Goal: Task Accomplishment & Management: Use online tool/utility

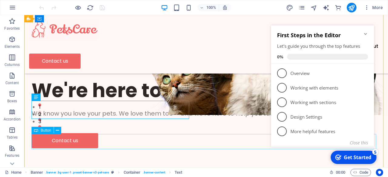
scroll to position [5, 0]
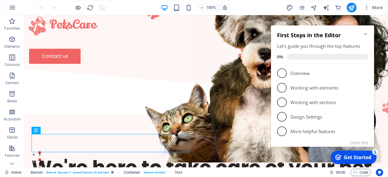
click at [365, 33] on icon "Minimize checklist" at bounding box center [365, 34] width 5 height 5
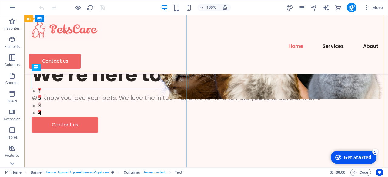
scroll to position [72, 0]
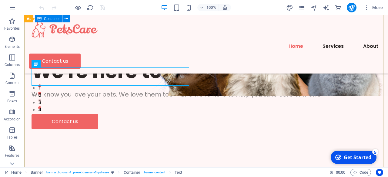
click at [132, 117] on div "We're here to take care of your pet. We know you love your pets. We love them t…" at bounding box center [206, 94] width 364 height 148
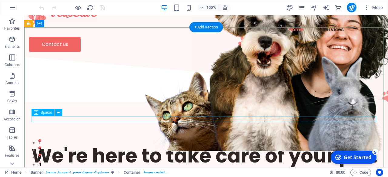
scroll to position [0, 0]
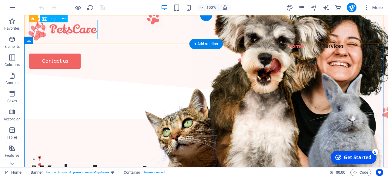
click at [88, 31] on div at bounding box center [206, 29] width 354 height 19
click at [88, 31] on div "Drag here to replace the existing content. Press “Ctrl” if you want to create a…" at bounding box center [206, 91] width 364 height 152
select select "px"
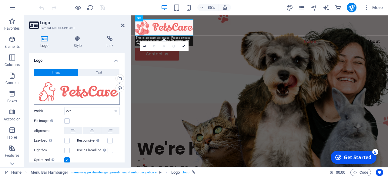
scroll to position [20, 0]
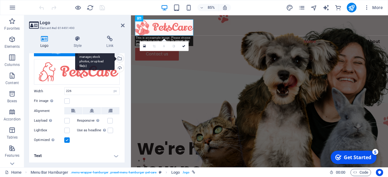
click at [115, 60] on div "Select files from the file manager, stock photos, or upload file(s)" at bounding box center [94, 59] width 39 height 23
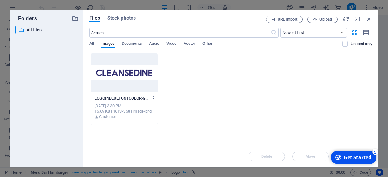
click at [210, 95] on div "LOGOINBLUEFONTCOLOR-GOOxd8lSPVhpv27t0dRAsQ.png LOGOINBLUEFONTCOLOR-GOOxd8lSPVhp…" at bounding box center [230, 89] width 283 height 73
click at [322, 21] on span "Upload" at bounding box center [325, 20] width 12 height 4
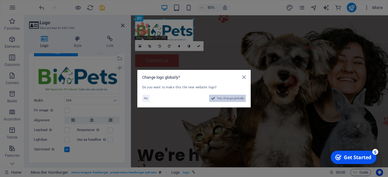
click at [230, 101] on span "Yes, change globally" at bounding box center [230, 98] width 27 height 7
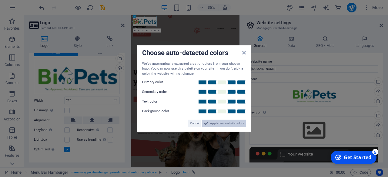
click at [220, 122] on span "Apply new website colors" at bounding box center [227, 123] width 34 height 7
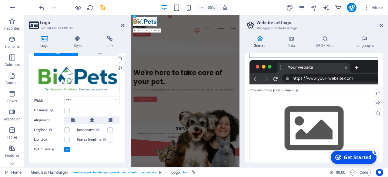
scroll to position [93, 0]
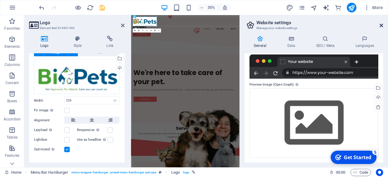
click at [383, 25] on icon at bounding box center [381, 25] width 4 height 5
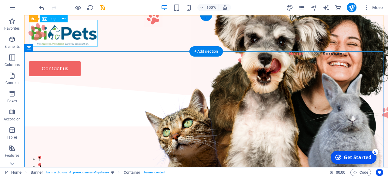
click at [91, 37] on div at bounding box center [206, 33] width 354 height 27
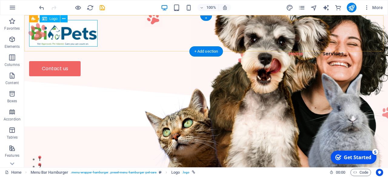
click at [76, 35] on div at bounding box center [206, 33] width 354 height 27
click at [62, 20] on icon at bounding box center [63, 19] width 3 height 6
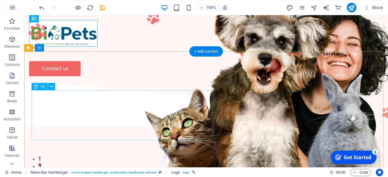
click at [181, 168] on div "We're here to take care of your pet." at bounding box center [206, 180] width 349 height 25
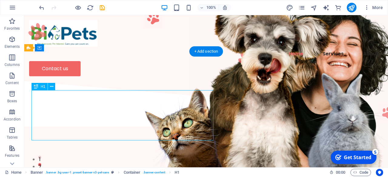
click at [181, 168] on div "We're here to take care of your pet." at bounding box center [206, 180] width 349 height 25
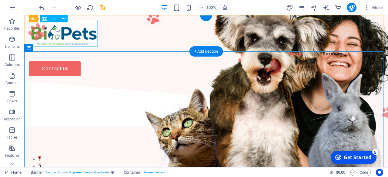
click at [63, 35] on div at bounding box center [206, 33] width 354 height 27
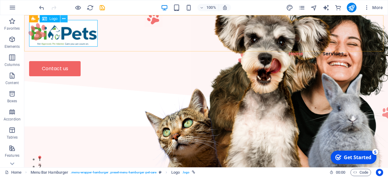
click at [63, 19] on icon at bounding box center [63, 19] width 3 height 6
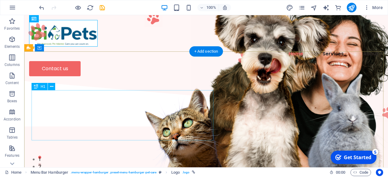
click at [52, 168] on div "We're here to take care of your pet." at bounding box center [206, 180] width 349 height 25
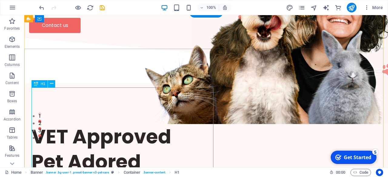
scroll to position [0, 0]
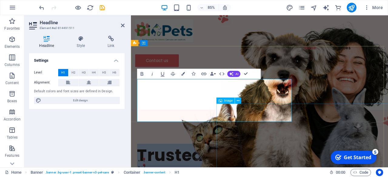
click at [279, 132] on figure at bounding box center [342, 107] width 212 height 175
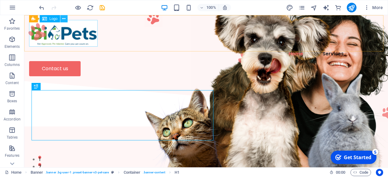
click at [65, 18] on icon at bounding box center [63, 19] width 3 height 6
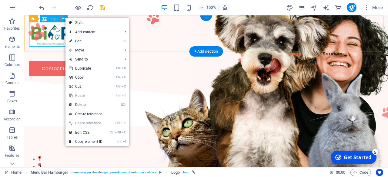
click at [45, 35] on div at bounding box center [206, 33] width 354 height 27
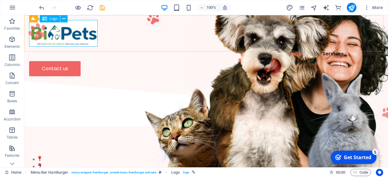
click at [48, 19] on div "Logo" at bounding box center [50, 18] width 20 height 7
click at [64, 20] on icon at bounding box center [63, 19] width 3 height 6
click at [45, 37] on div at bounding box center [206, 33] width 354 height 27
select select "px"
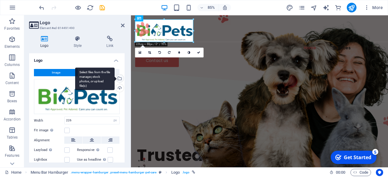
click at [119, 78] on div "Select files from the file manager, stock photos, or upload file(s)" at bounding box center [119, 79] width 9 height 9
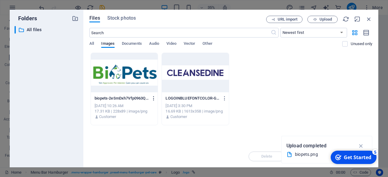
click at [152, 99] on icon "button" at bounding box center [154, 98] width 6 height 5
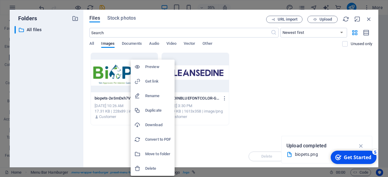
click at [163, 168] on h6 "Delete" at bounding box center [158, 168] width 26 height 7
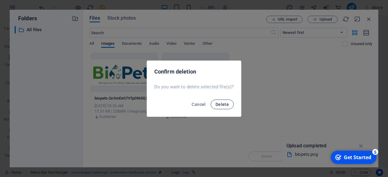
click at [225, 101] on button "Delete" at bounding box center [222, 105] width 23 height 10
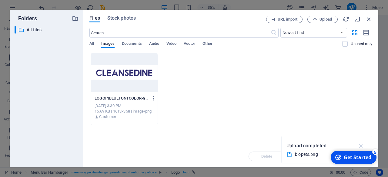
click at [361, 146] on icon "button" at bounding box center [361, 146] width 7 height 7
click at [318, 20] on span "Upload" at bounding box center [322, 20] width 25 height 4
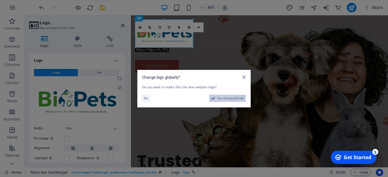
click at [237, 98] on span "Yes, change globally" at bounding box center [230, 98] width 27 height 7
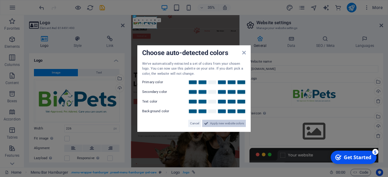
click at [229, 124] on span "Apply new website colors" at bounding box center [227, 123] width 34 height 7
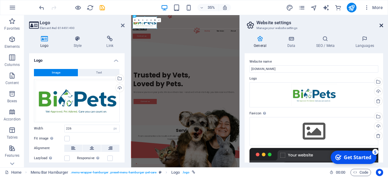
click at [380, 26] on icon at bounding box center [381, 25] width 4 height 5
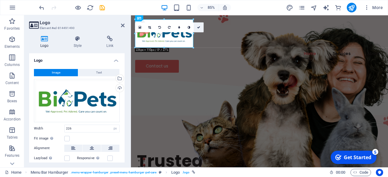
click at [199, 26] on icon at bounding box center [198, 27] width 3 height 3
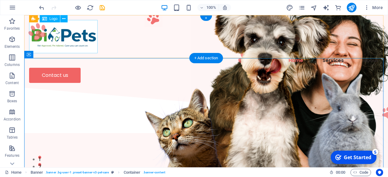
click at [76, 30] on div at bounding box center [206, 36] width 354 height 33
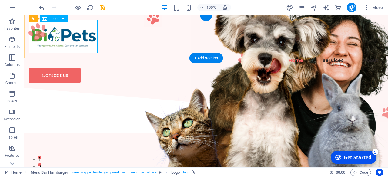
click at [58, 35] on div at bounding box center [206, 36] width 354 height 33
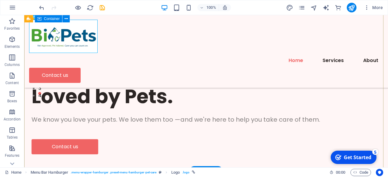
scroll to position [86, 0]
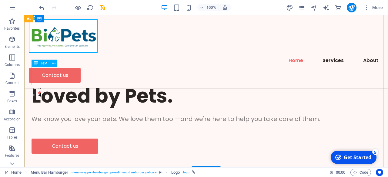
click at [143, 115] on div "We know you love your pets. We love them too —and we're here to help you take c…" at bounding box center [206, 119] width 349 height 9
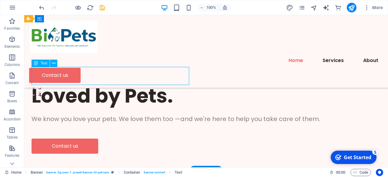
click at [143, 115] on div "We know you love your pets. We love them too —and we're here to help you take c…" at bounding box center [206, 119] width 349 height 9
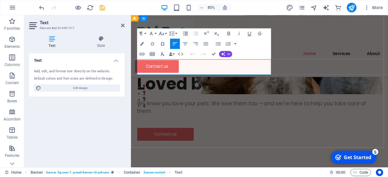
click at [228, 115] on span "We know you love your pets. We love them too —and we're here to help you take c…" at bounding box center [272, 124] width 269 height 18
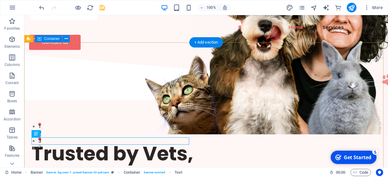
scroll to position [34, 0]
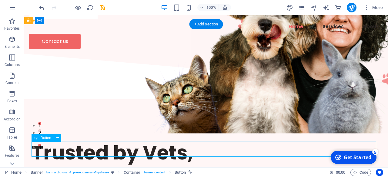
select select "px"
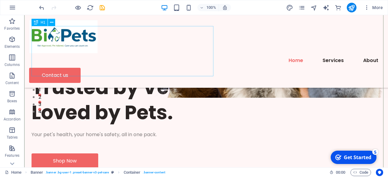
scroll to position [71, 0]
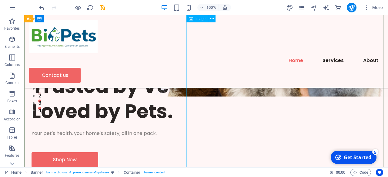
click at [313, 97] on figure at bounding box center [297, 9] width 212 height 175
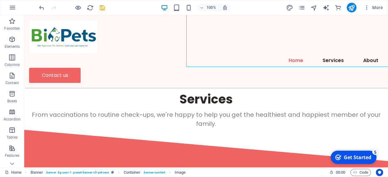
scroll to position [194, 0]
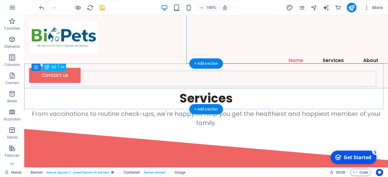
click at [201, 91] on div "Services" at bounding box center [206, 99] width 349 height 16
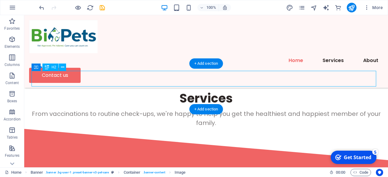
click at [201, 91] on div "Services" at bounding box center [206, 99] width 349 height 16
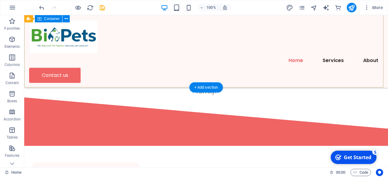
scroll to position [170, 0]
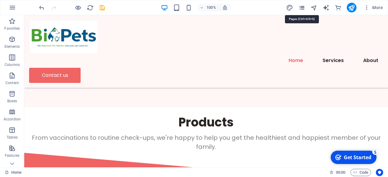
click at [304, 8] on icon "pages" at bounding box center [301, 7] width 7 height 7
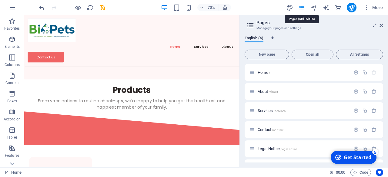
click at [304, 8] on icon "pages" at bounding box center [301, 7] width 7 height 7
click at [291, 112] on p "Services /services" at bounding box center [303, 111] width 91 height 4
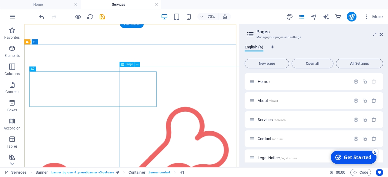
scroll to position [0, 0]
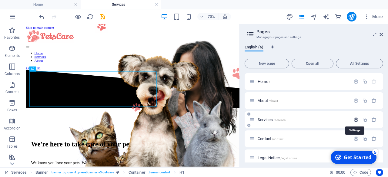
click at [353, 119] on icon "button" at bounding box center [355, 119] width 5 height 5
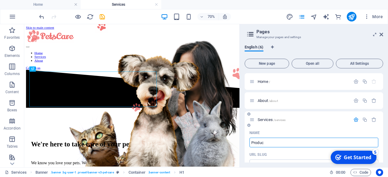
type input "Product"
type input "/producrs"
type input "Products"
type input "/product"
type input "Products"
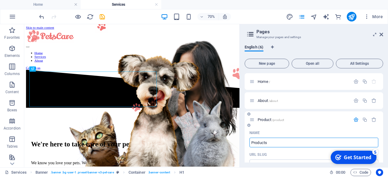
type input "/products"
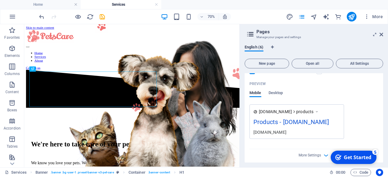
scroll to position [251, 0]
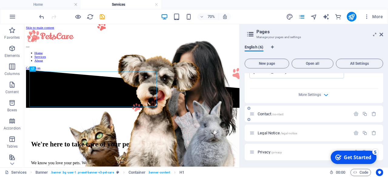
type input "Products"
click at [305, 120] on div "Contact /contact" at bounding box center [314, 114] width 138 height 17
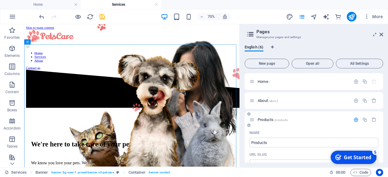
scroll to position [0, 0]
click at [364, 118] on icon "button" at bounding box center [364, 119] width 5 height 5
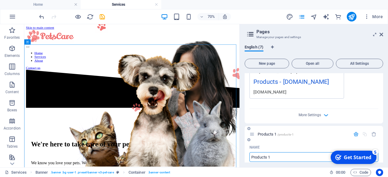
scroll to position [234, 0]
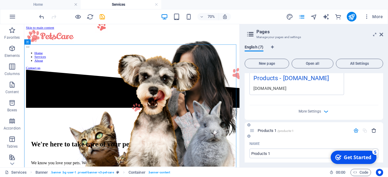
click at [376, 130] on button "button" at bounding box center [373, 130] width 9 height 5
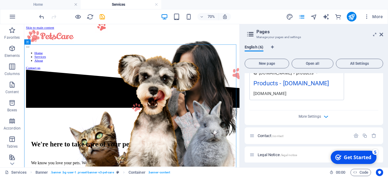
scroll to position [229, 0]
click at [187, 63] on nav "Home Services About" at bounding box center [178, 71] width 302 height 16
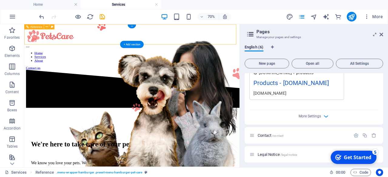
click at [187, 63] on nav "Home Services About" at bounding box center [178, 71] width 302 height 16
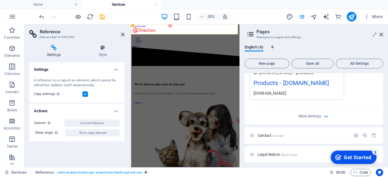
click at [122, 31] on h2 "Reference" at bounding box center [82, 31] width 85 height 5
click at [123, 35] on icon at bounding box center [123, 34] width 4 height 5
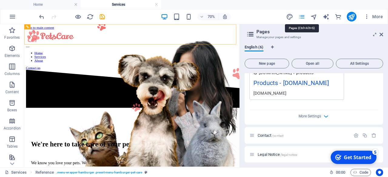
click at [304, 18] on icon "pages" at bounding box center [301, 16] width 7 height 7
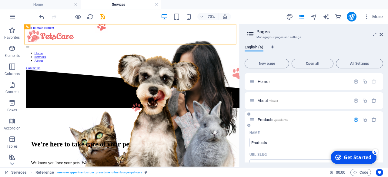
click at [281, 124] on div "Products /products" at bounding box center [314, 119] width 138 height 17
click at [281, 84] on div "Home /" at bounding box center [299, 81] width 101 height 7
click at [263, 82] on span "Home /" at bounding box center [264, 81] width 12 height 5
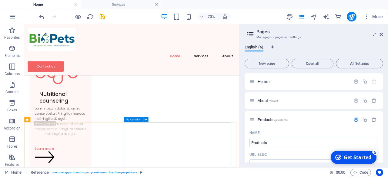
scroll to position [361, 0]
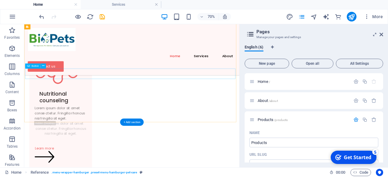
select select "px"
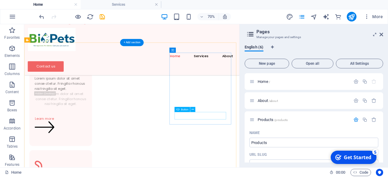
scroll to position [0, 0]
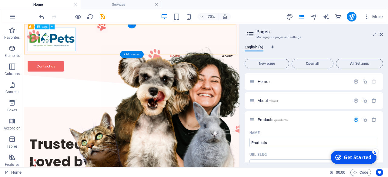
click at [85, 43] on div at bounding box center [178, 45] width 298 height 33
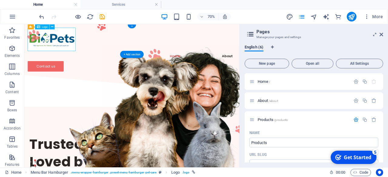
click at [85, 43] on div at bounding box center [178, 45] width 298 height 33
select select "px"
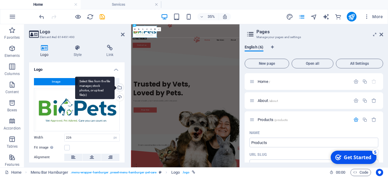
click at [119, 89] on div "Select files from the file manager, stock photos, or upload file(s)" at bounding box center [119, 88] width 9 height 9
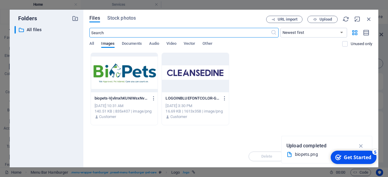
click at [129, 75] on div at bounding box center [124, 72] width 67 height 39
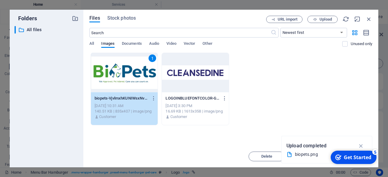
click at [129, 75] on div "1" at bounding box center [124, 72] width 67 height 39
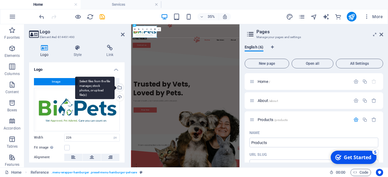
click at [119, 88] on div "Select files from the file manager, stock photos, or upload file(s)" at bounding box center [119, 88] width 9 height 9
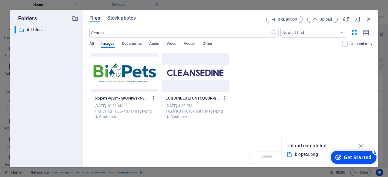
click at [152, 98] on icon "button" at bounding box center [154, 98] width 6 height 5
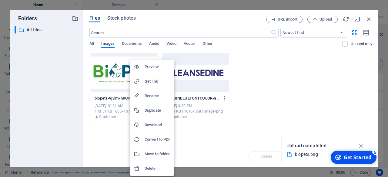
click at [160, 165] on h6 "Delete" at bounding box center [158, 168] width 26 height 7
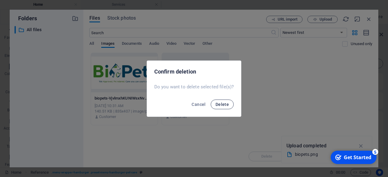
click at [221, 100] on button "Delete" at bounding box center [222, 105] width 23 height 10
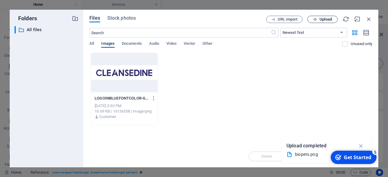
click at [313, 19] on icon "button" at bounding box center [315, 20] width 4 height 4
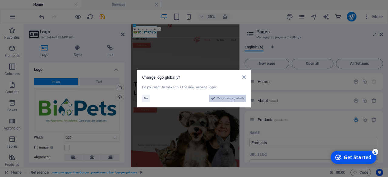
click at [227, 100] on span "Yes, change globally" at bounding box center [230, 98] width 27 height 7
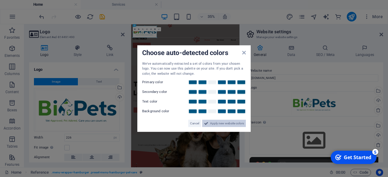
click at [224, 125] on span "Apply new website colors" at bounding box center [227, 123] width 34 height 7
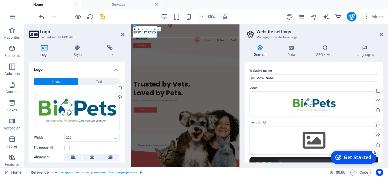
click at [160, 28] on link at bounding box center [159, 29] width 4 height 4
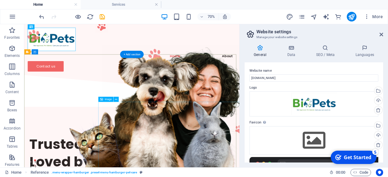
click at [276, 138] on figure at bounding box center [241, 142] width 212 height 175
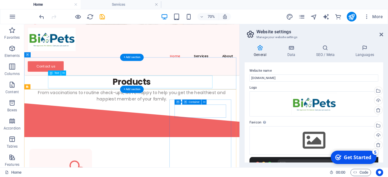
scroll to position [195, 0]
click at [250, 117] on div "From vaccinations to routine check-ups, we're happy to help you get the healthi…" at bounding box center [178, 126] width 293 height 18
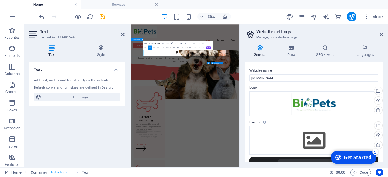
click at [388, 91] on div "Products From vaccinations to routine check-ups, we're happy to help you get th…" at bounding box center [286, 114] width 310 height 46
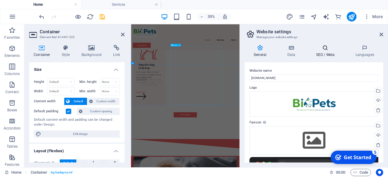
scroll to position [769, 0]
click at [382, 36] on icon at bounding box center [381, 34] width 4 height 5
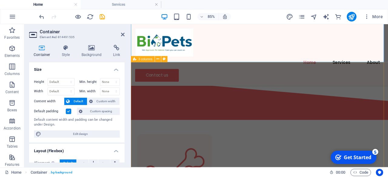
scroll to position [247, 0]
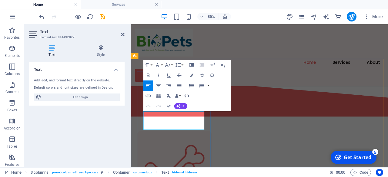
drag, startPoint x: 174, startPoint y: 136, endPoint x: 368, endPoint y: 127, distance: 194.1
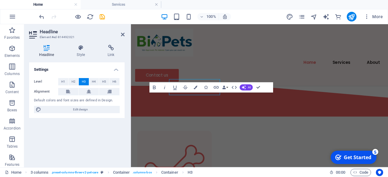
click at [92, 104] on div "Level H1 H2 H3 H4 H5 H6 Alignment Default colors and font sizes are defined in …" at bounding box center [76, 95] width 95 height 45
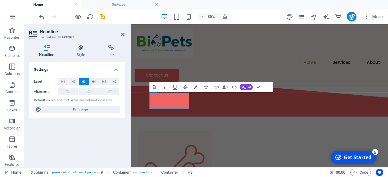
scroll to position [0, 0]
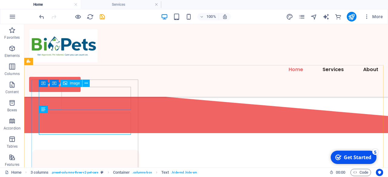
click at [73, 83] on span "Image" at bounding box center [75, 84] width 10 height 4
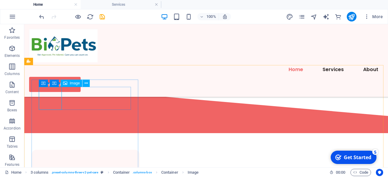
click at [69, 85] on div "Image" at bounding box center [72, 83] width 22 height 7
click at [87, 84] on icon at bounding box center [86, 83] width 3 height 6
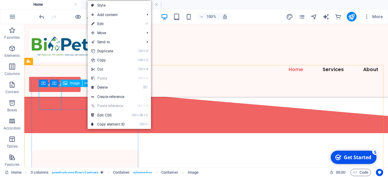
click at [69, 84] on div "Image" at bounding box center [72, 83] width 22 height 7
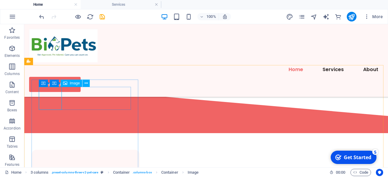
click at [69, 84] on div "Image" at bounding box center [72, 83] width 22 height 7
select select "%"
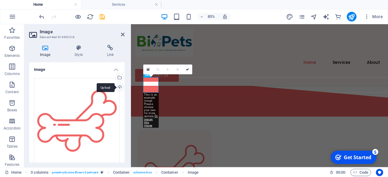
click at [120, 88] on div "Upload" at bounding box center [119, 87] width 9 height 9
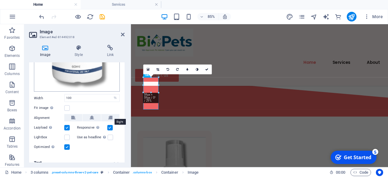
scroll to position [169, 0]
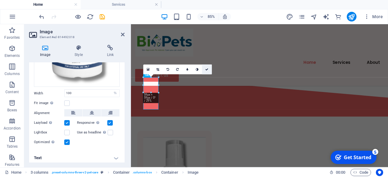
click at [207, 71] on icon at bounding box center [206, 69] width 3 height 3
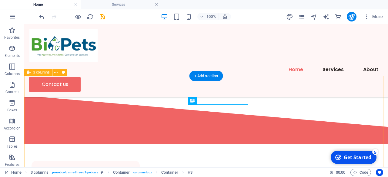
scroll to position [0, 0]
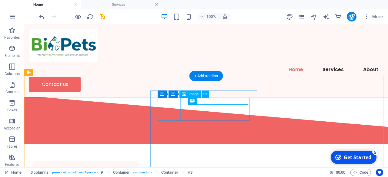
select select "%"
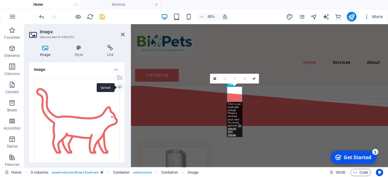
click at [118, 86] on div "Upload" at bounding box center [119, 87] width 9 height 9
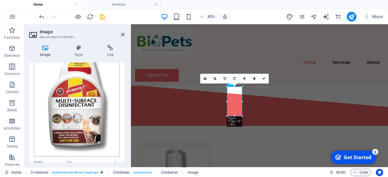
scroll to position [48, 0]
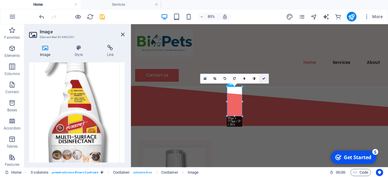
click at [265, 78] on icon at bounding box center [263, 78] width 3 height 3
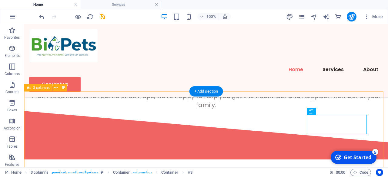
scroll to position [0, 0]
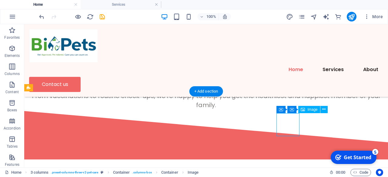
select select "%"
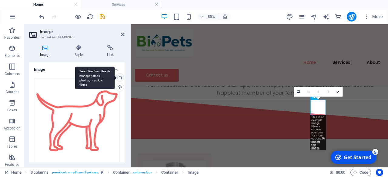
click at [120, 78] on div "Select files from the file manager, stock photos, or upload file(s)" at bounding box center [119, 78] width 9 height 9
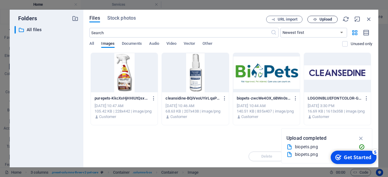
click at [314, 18] on icon "button" at bounding box center [315, 20] width 4 height 4
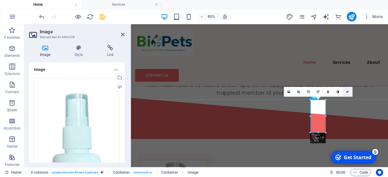
click at [346, 93] on icon at bounding box center [347, 91] width 3 height 3
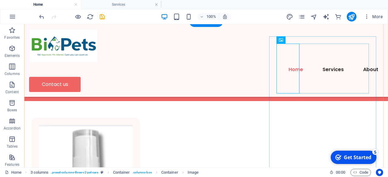
scroll to position [291, 0]
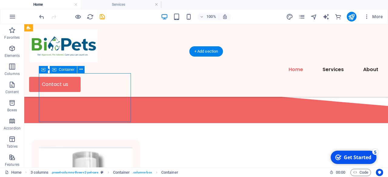
scroll to position [257, 0]
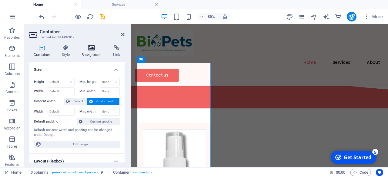
click at [96, 47] on icon at bounding box center [91, 48] width 29 height 6
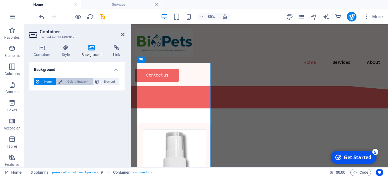
click at [83, 81] on span "Color / Gradient" at bounding box center [77, 81] width 27 height 7
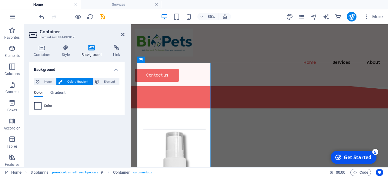
click at [38, 107] on span at bounding box center [38, 106] width 7 height 7
type input "#ffffff"
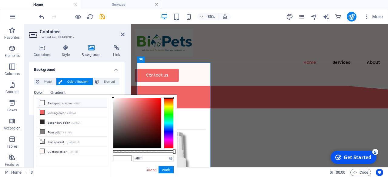
click at [58, 103] on li "Background color #ffffff" at bounding box center [72, 103] width 70 height 10
click at [167, 172] on button "Apply" at bounding box center [165, 169] width 15 height 7
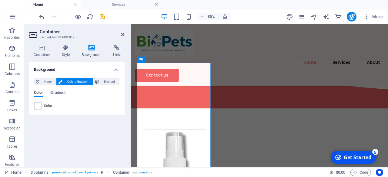
click at [123, 32] on h2 "Container" at bounding box center [82, 31] width 85 height 5
click at [121, 35] on icon at bounding box center [123, 34] width 4 height 5
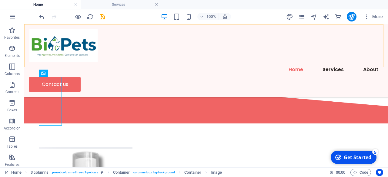
click at [155, 51] on div "Home Services About Contact us" at bounding box center [206, 60] width 364 height 73
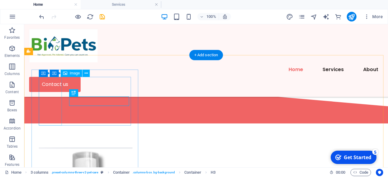
select select "%"
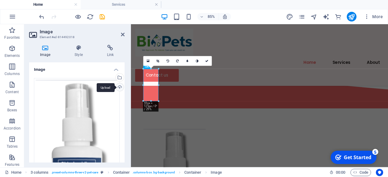
click at [120, 87] on div "Upload" at bounding box center [119, 87] width 9 height 9
click at [158, 60] on icon at bounding box center [158, 61] width 3 height 3
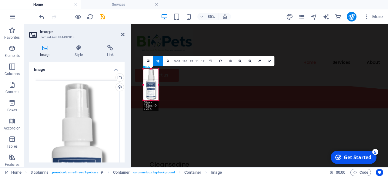
click at [151, 70] on div "180 170 160 150 140 130 120 110 100 90 80 70 60 50 40 30 20 10 0 -10 -20 -30 -4…" at bounding box center [150, 85] width 15 height 32
click at [270, 59] on link at bounding box center [270, 61] width 10 height 10
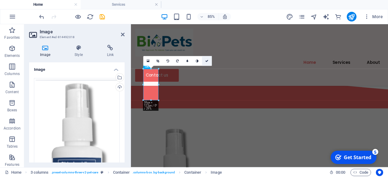
click at [205, 59] on link at bounding box center [207, 61] width 10 height 10
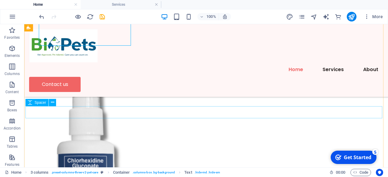
scroll to position [290, 0]
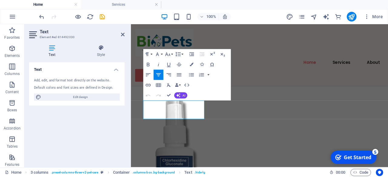
click at [105, 134] on div "Text Element #ed-814492030 Text Style Text Add, edit, and format text directly …" at bounding box center [206, 95] width 364 height 143
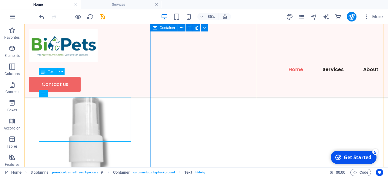
scroll to position [309, 0]
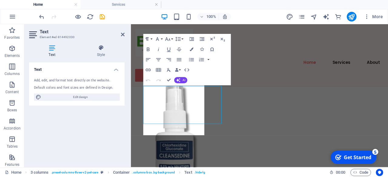
click at [106, 119] on div "Text Add, edit, and format text directly on the website. Default colors and fon…" at bounding box center [76, 112] width 95 height 100
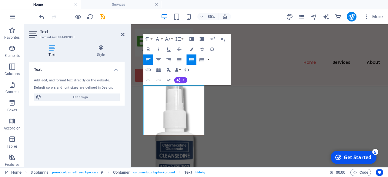
scroll to position [310, 0]
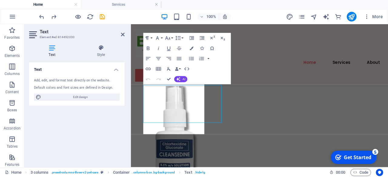
click at [126, 115] on div "Text Style Text Add, edit, and format text directly on the website. Default col…" at bounding box center [76, 104] width 105 height 128
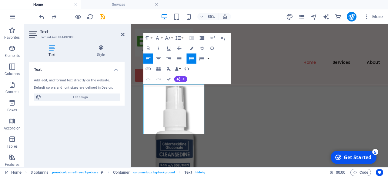
click at [126, 115] on div "Text Style Text Add, edit, and format text directly on the website. Default col…" at bounding box center [76, 104] width 105 height 128
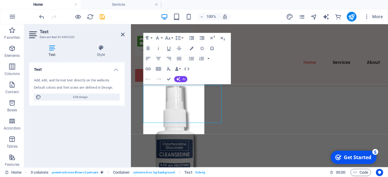
click at [85, 125] on div "Text Add, edit, and format text directly on the website. Default colors and fon…" at bounding box center [76, 112] width 95 height 100
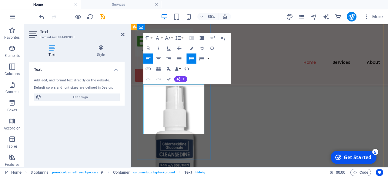
click at [110, 98] on span "Edit design" at bounding box center [80, 97] width 75 height 7
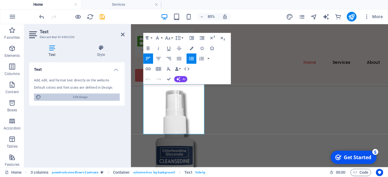
select select "px"
select select "400"
select select "px"
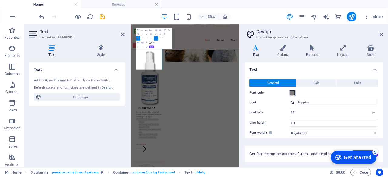
click at [293, 93] on span at bounding box center [292, 93] width 5 height 5
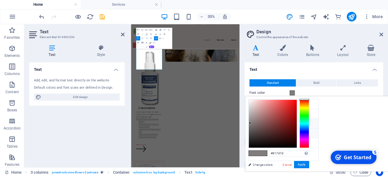
click at [270, 125] on li "Secondary color #2b2524" at bounding box center [283, 124] width 70 height 10
type input "#2b2524"
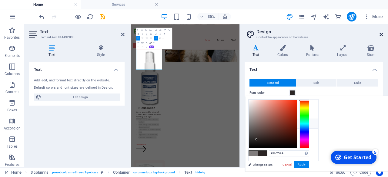
click at [381, 35] on icon at bounding box center [381, 34] width 4 height 5
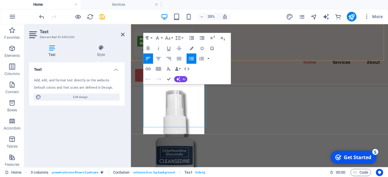
scroll to position [310, 0]
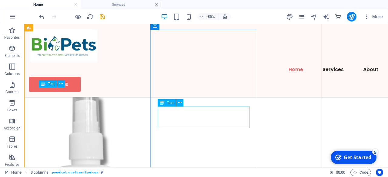
scroll to position [297, 0]
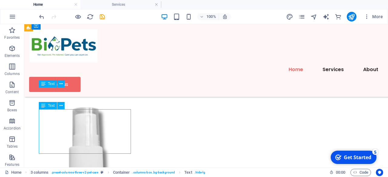
click at [61, 106] on icon at bounding box center [60, 106] width 3 height 6
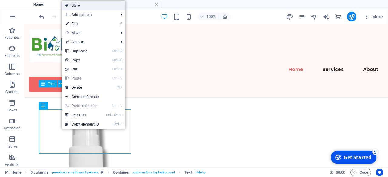
click at [86, 6] on link "Style" at bounding box center [93, 5] width 63 height 9
select select "px"
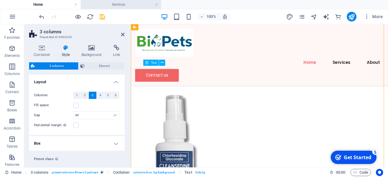
scroll to position [310, 0]
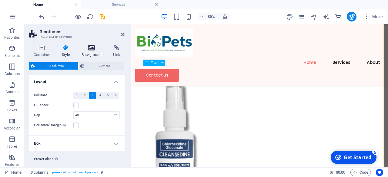
click at [92, 51] on icon at bounding box center [91, 48] width 29 height 6
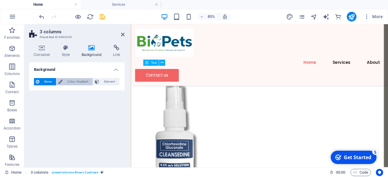
click at [75, 83] on span "Color / Gradient" at bounding box center [77, 81] width 27 height 7
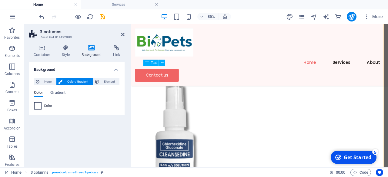
click at [38, 106] on span at bounding box center [38, 106] width 7 height 7
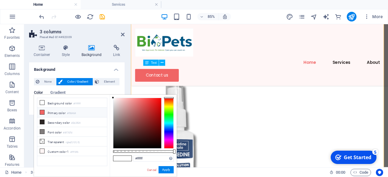
click at [49, 113] on li "Primary color #f06464" at bounding box center [72, 113] width 70 height 10
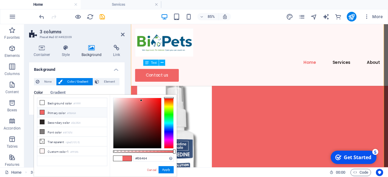
click at [49, 113] on li "Primary color #f06464" at bounding box center [72, 113] width 70 height 10
click at [57, 103] on li "Background color #ffffff" at bounding box center [72, 103] width 70 height 10
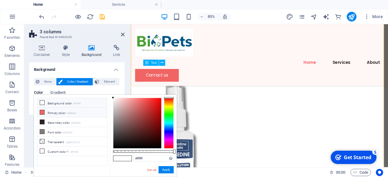
click at [65, 115] on li "Primary color #f06464" at bounding box center [72, 113] width 70 height 10
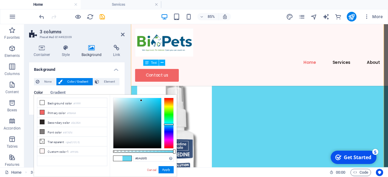
click at [169, 125] on div at bounding box center [169, 123] width 10 height 51
click at [156, 160] on input "#64d6f0" at bounding box center [153, 159] width 40 height 6
click at [168, 172] on button "Apply" at bounding box center [165, 169] width 15 height 7
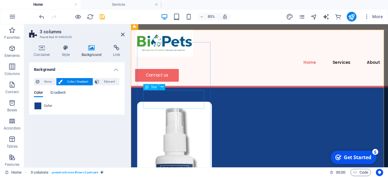
scroll to position [295, 0]
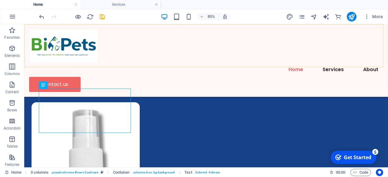
scroll to position [296, 0]
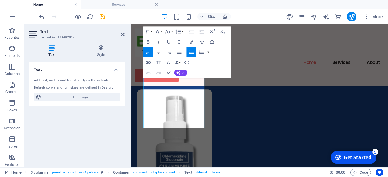
scroll to position [297, 0]
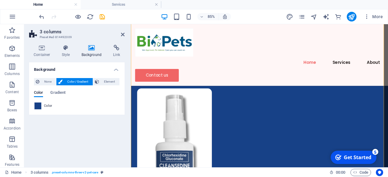
click at [27, 80] on div "Container Style Background Link Size Height Default px rem % vh vw Min. height …" at bounding box center [76, 104] width 105 height 128
click at [38, 106] on span at bounding box center [38, 106] width 7 height 7
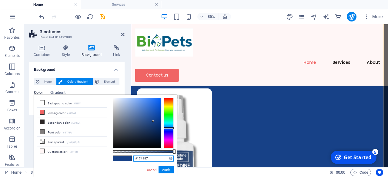
click at [153, 159] on input "#174187" at bounding box center [153, 159] width 40 height 6
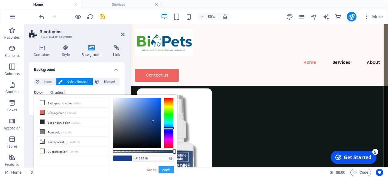
click at [164, 170] on button "Apply" at bounding box center [165, 169] width 15 height 7
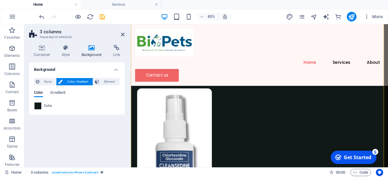
click at [42, 106] on div "Color" at bounding box center [76, 105] width 85 height 7
click at [38, 106] on span at bounding box center [38, 106] width 7 height 7
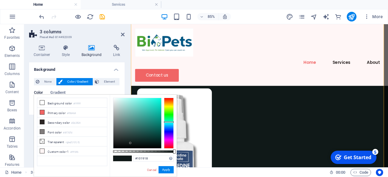
click at [38, 106] on li "Background color #ffffff" at bounding box center [72, 103] width 70 height 10
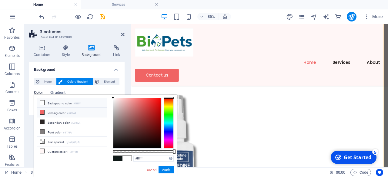
click at [48, 113] on li "Primary color #f06464" at bounding box center [72, 113] width 70 height 10
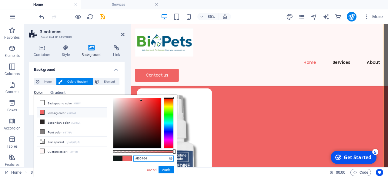
click at [145, 158] on input "#f06464" at bounding box center [153, 159] width 40 height 6
type input "#102f94"
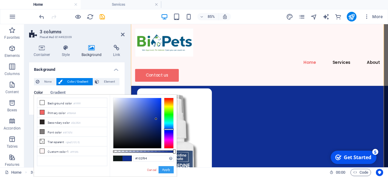
click at [165, 168] on button "Apply" at bounding box center [165, 169] width 15 height 7
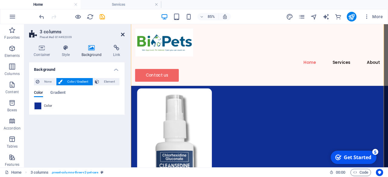
click at [121, 34] on icon at bounding box center [123, 34] width 4 height 5
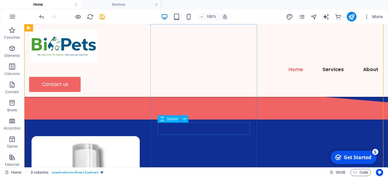
scroll to position [303, 0]
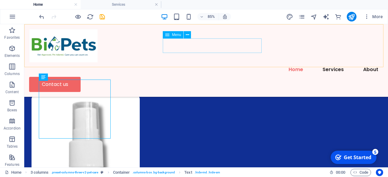
scroll to position [304, 0]
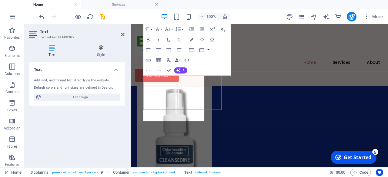
click at [121, 107] on div "Text Add, edit, and format text directly on the website. Default colors and fon…" at bounding box center [76, 112] width 95 height 100
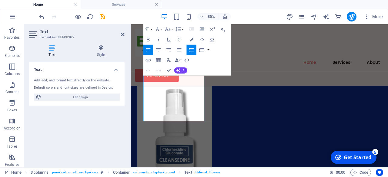
scroll to position [305, 0]
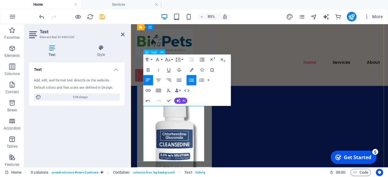
scroll to position [326, 0]
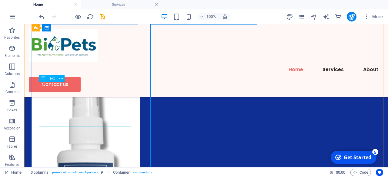
scroll to position [302, 0]
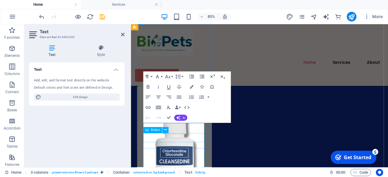
copy p "A fast-acting, sting-free wound care spray for pets that speeds healing and pro…"
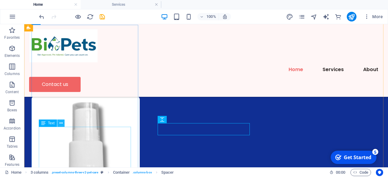
drag, startPoint x: 57, startPoint y: 121, endPoint x: 41, endPoint y: 89, distance: 36.5
click at [57, 121] on button at bounding box center [60, 123] width 7 height 7
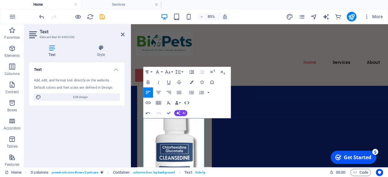
click at [188, 103] on icon "button" at bounding box center [186, 102] width 5 height 3
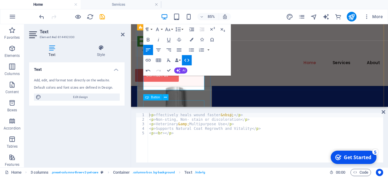
scroll to position [398, 0]
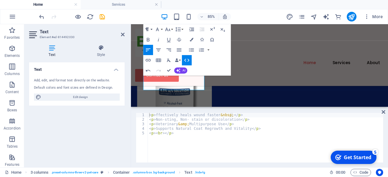
click at [147, 29] on icon "button" at bounding box center [146, 30] width 3 height 4
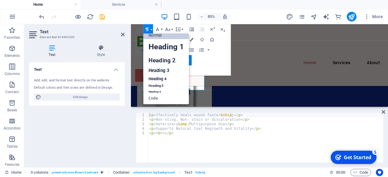
scroll to position [5, 0]
click at [147, 29] on icon "button" at bounding box center [146, 30] width 3 height 4
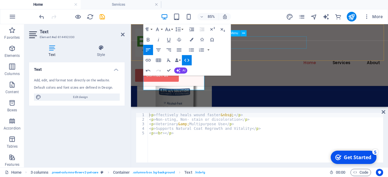
click at [270, 62] on nav "Home Services About" at bounding box center [282, 69] width 293 height 15
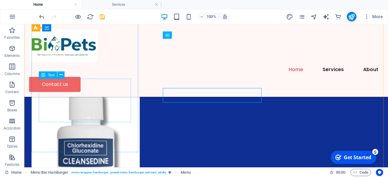
scroll to position [350, 0]
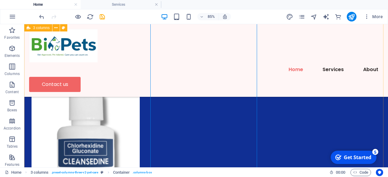
scroll to position [331, 0]
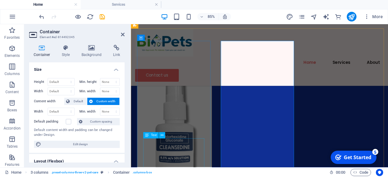
scroll to position [324, 0]
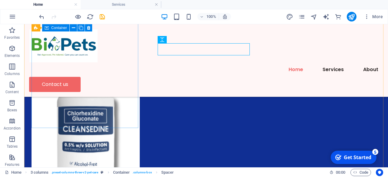
scroll to position [254, 0]
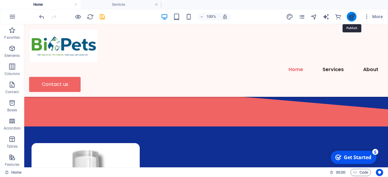
click at [350, 16] on icon "publish" at bounding box center [351, 16] width 7 height 7
